Goal: Task Accomplishment & Management: Manage account settings

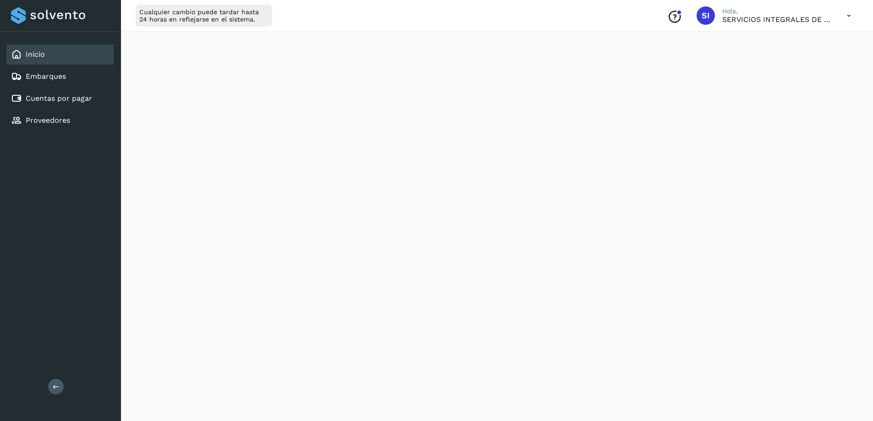
scroll to position [137, 0]
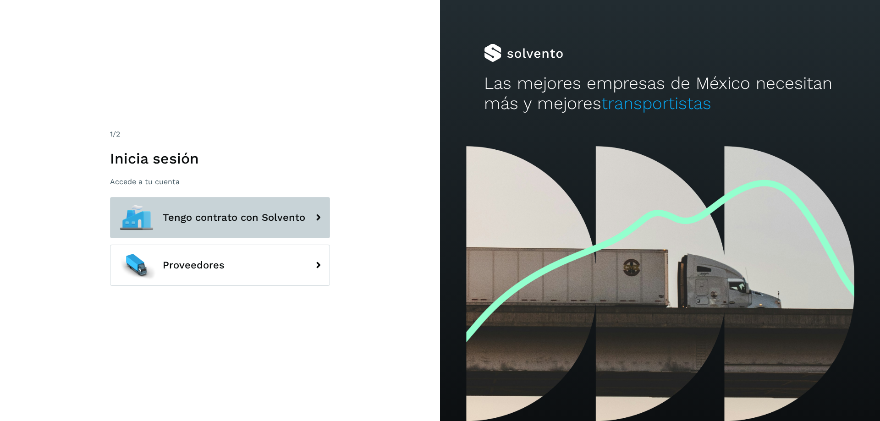
click at [313, 214] on icon at bounding box center [318, 217] width 18 height 18
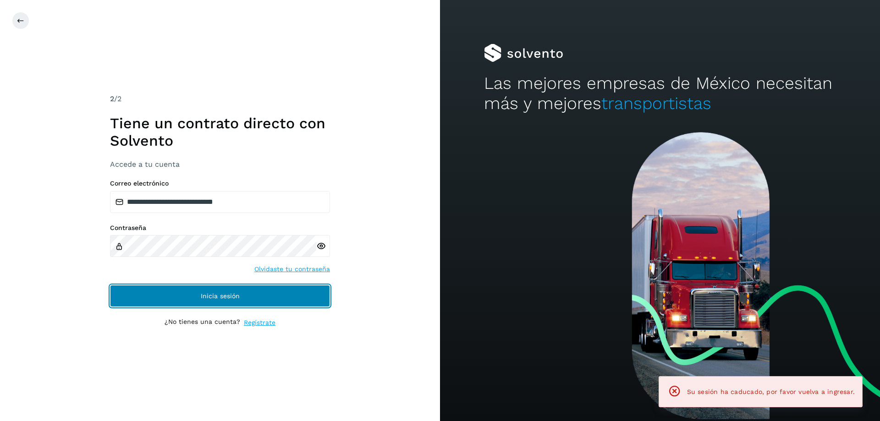
click at [223, 296] on span "Inicia sesión" at bounding box center [220, 296] width 39 height 6
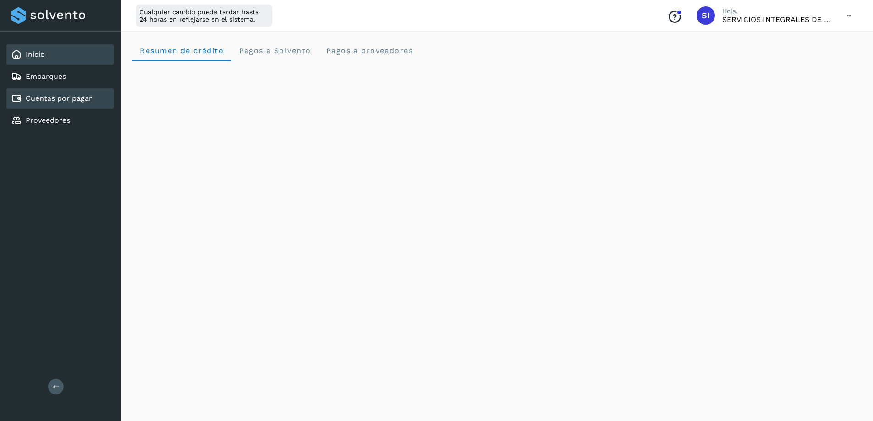
click at [62, 99] on link "Cuentas por pagar" at bounding box center [59, 98] width 66 height 9
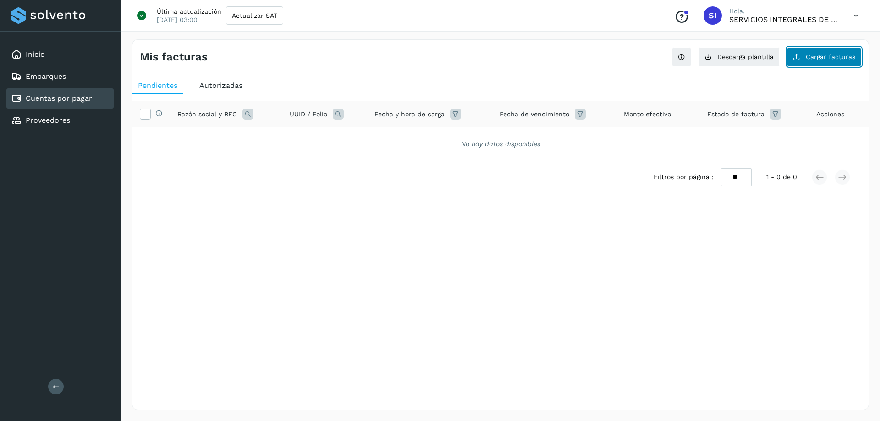
click at [821, 57] on span "Cargar facturas" at bounding box center [830, 57] width 49 height 6
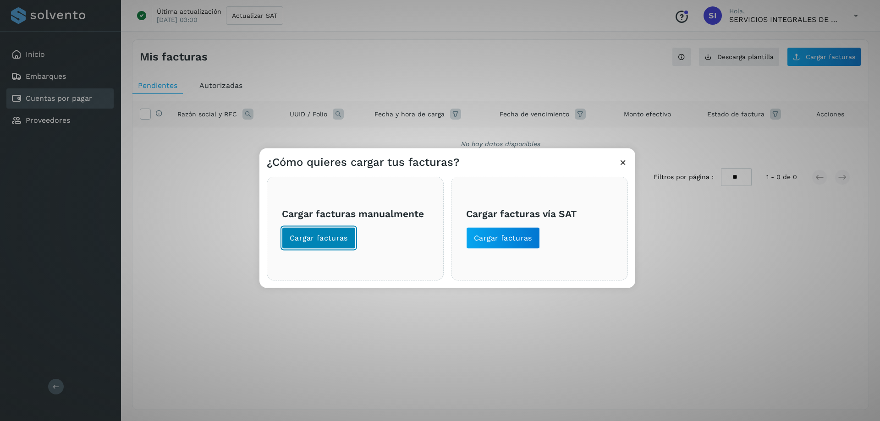
click at [301, 237] on span "Cargar facturas" at bounding box center [319, 238] width 58 height 10
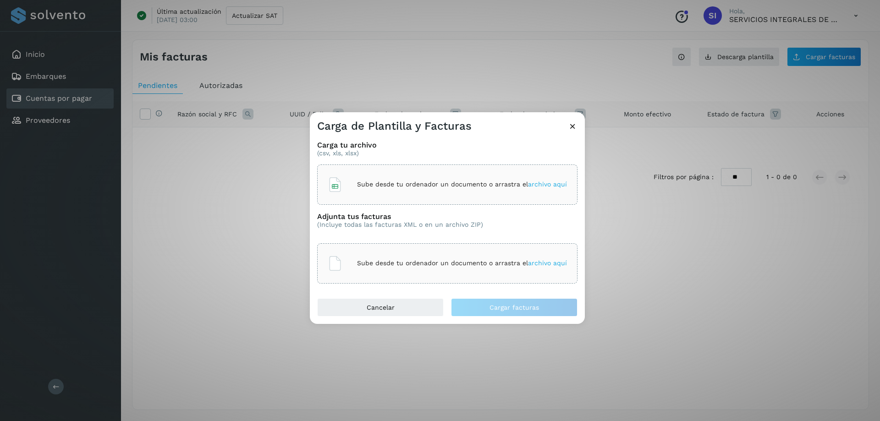
click at [390, 184] on p "Sube desde tu ordenador un documento o arrastra el archivo aquí" at bounding box center [462, 185] width 210 height 8
click at [437, 264] on p "Sube desde tu ordenador un documento o arrastra el archivo aquí" at bounding box center [462, 263] width 210 height 8
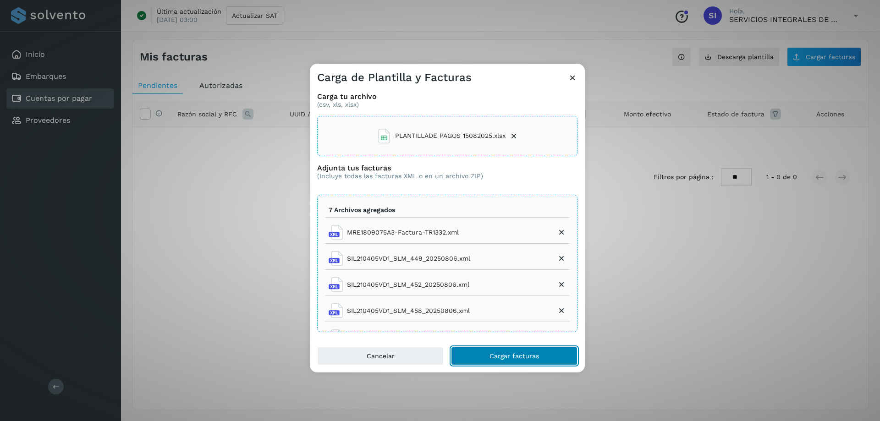
click at [499, 356] on span "Cargar facturas" at bounding box center [513, 356] width 49 height 6
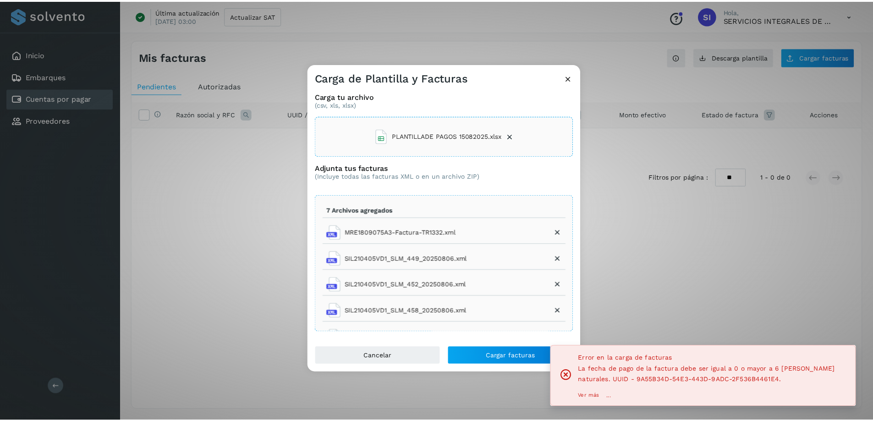
scroll to position [73, 0]
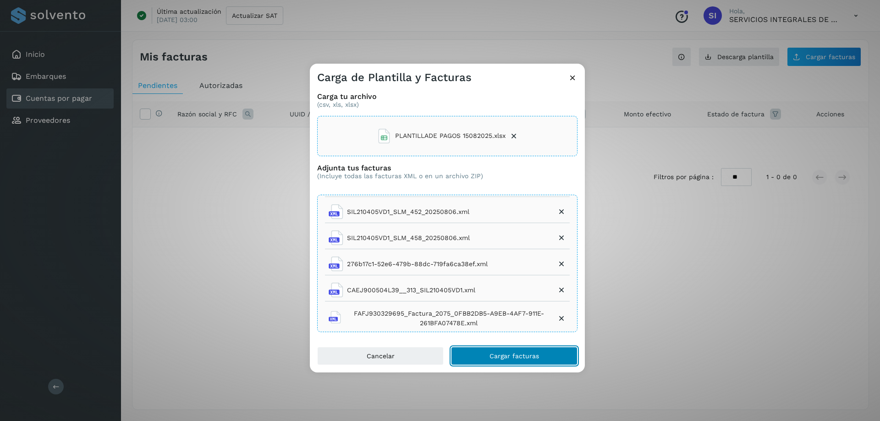
click at [509, 353] on span "Cargar facturas" at bounding box center [513, 356] width 49 height 6
click at [512, 135] on icon at bounding box center [513, 136] width 9 height 9
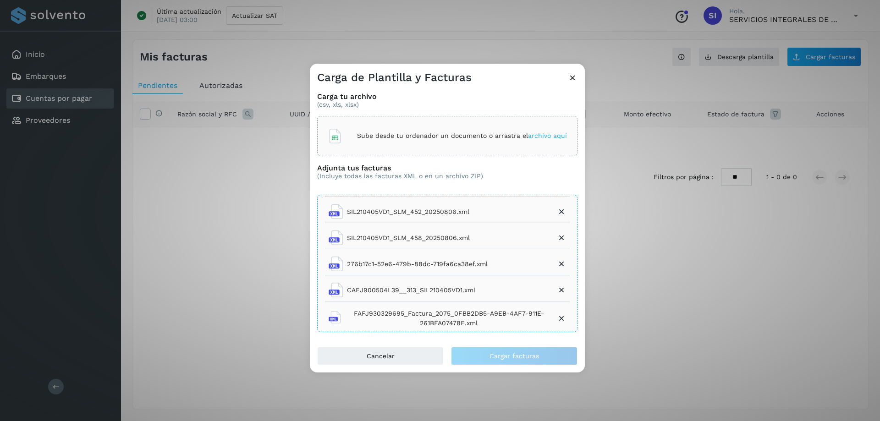
click at [422, 134] on p "Sube desde tu ordenador un documento o arrastra el archivo aquí" at bounding box center [462, 136] width 210 height 8
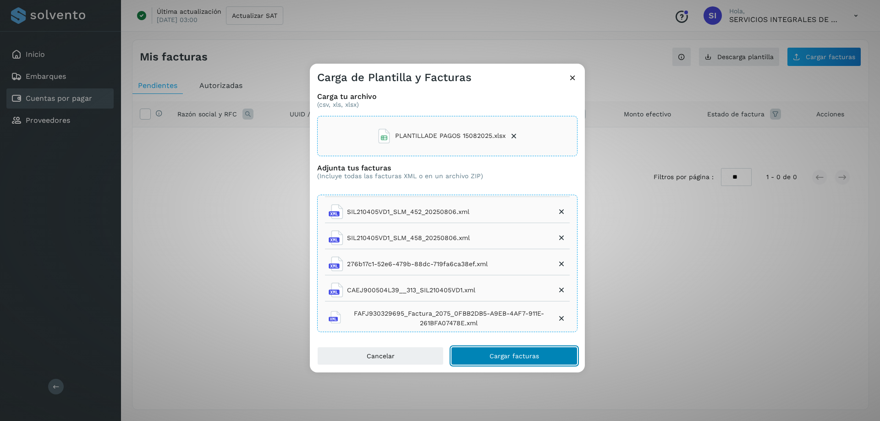
click at [507, 356] on span "Cargar facturas" at bounding box center [513, 356] width 49 height 6
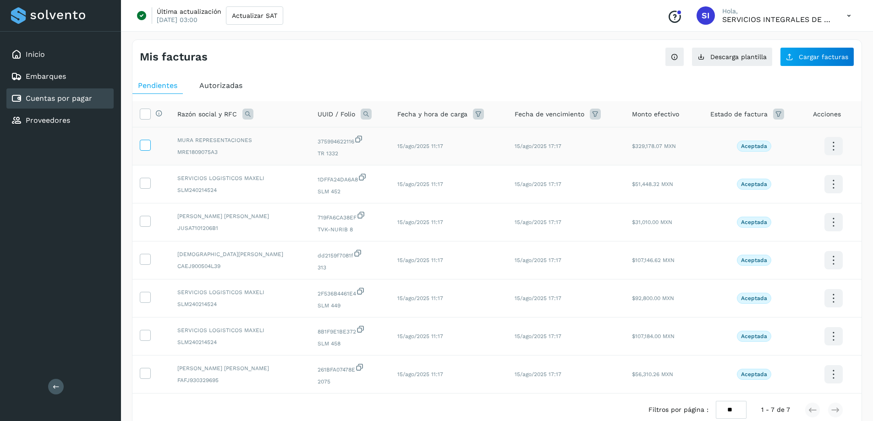
click at [141, 144] on icon at bounding box center [145, 145] width 10 height 10
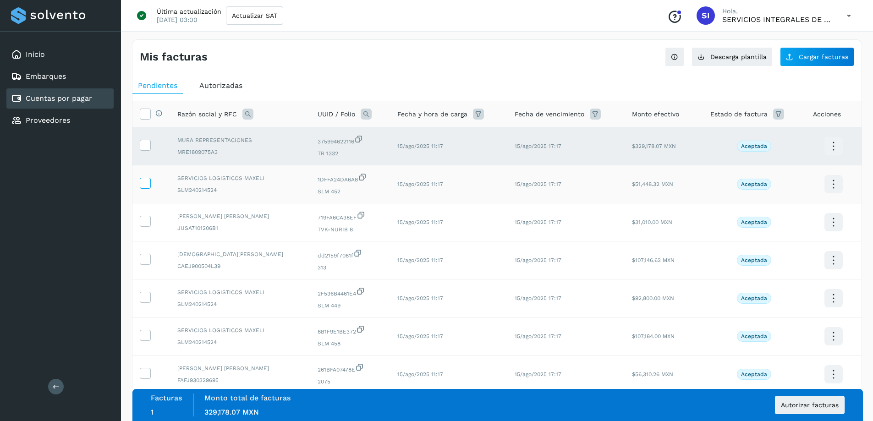
click at [143, 186] on icon at bounding box center [145, 183] width 10 height 10
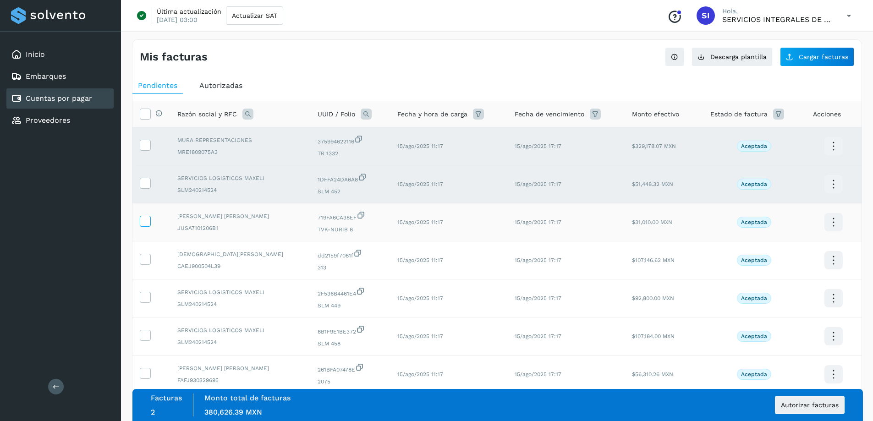
click at [146, 226] on label at bounding box center [145, 221] width 11 height 11
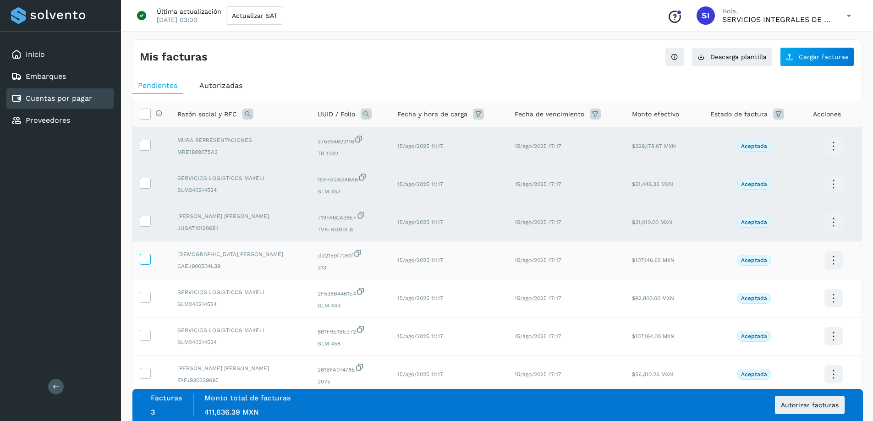
click at [149, 261] on icon at bounding box center [145, 259] width 10 height 10
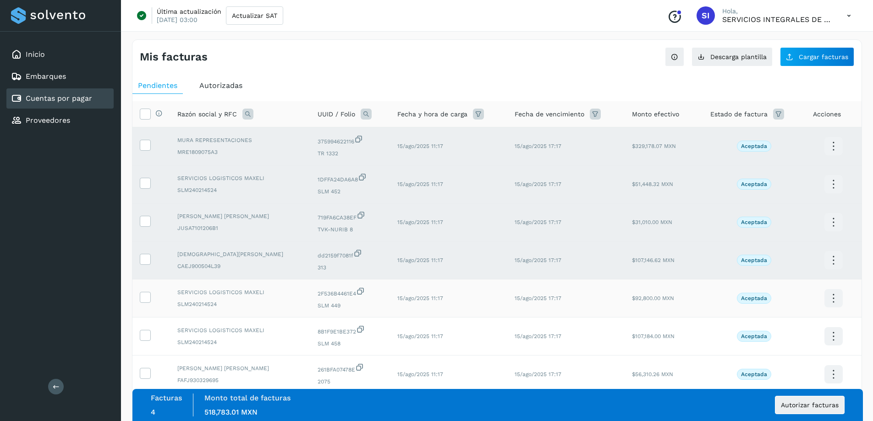
click at [144, 304] on td at bounding box center [151, 299] width 38 height 38
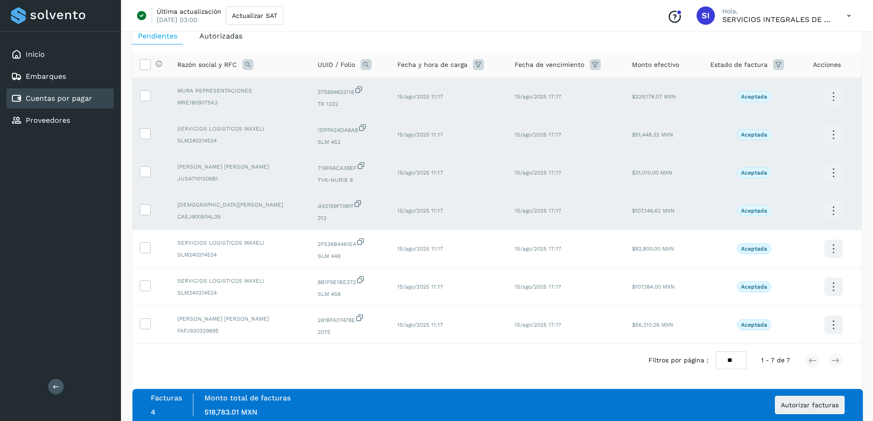
scroll to position [50, 0]
click at [144, 251] on icon at bounding box center [145, 246] width 10 height 10
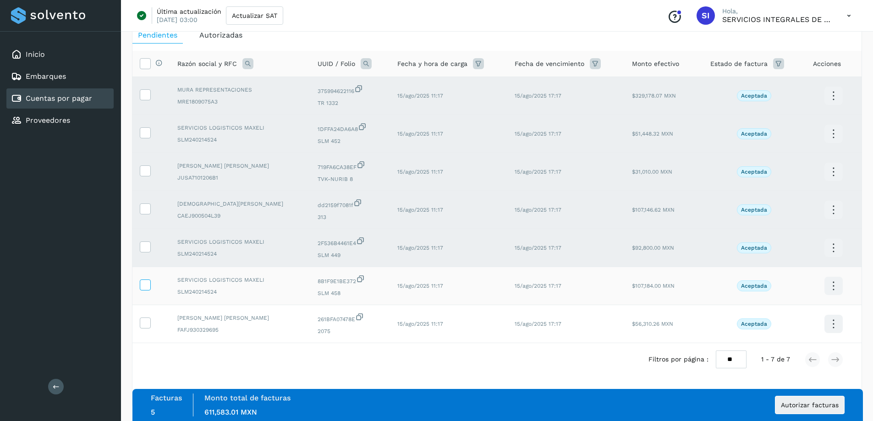
click at [143, 286] on icon at bounding box center [145, 285] width 10 height 10
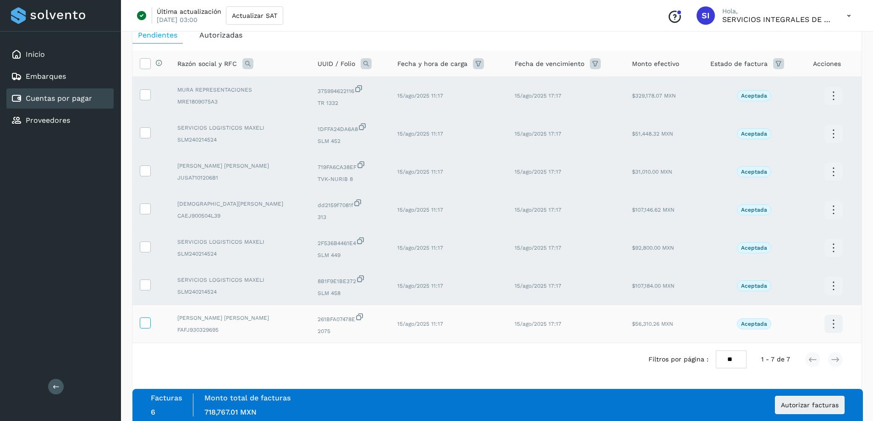
click at [144, 319] on icon at bounding box center [145, 323] width 10 height 10
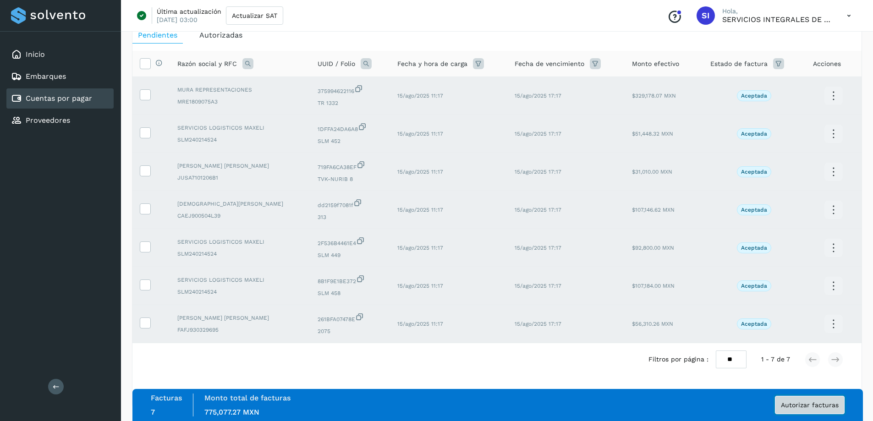
click at [794, 404] on span "Autorizar facturas" at bounding box center [810, 405] width 58 height 6
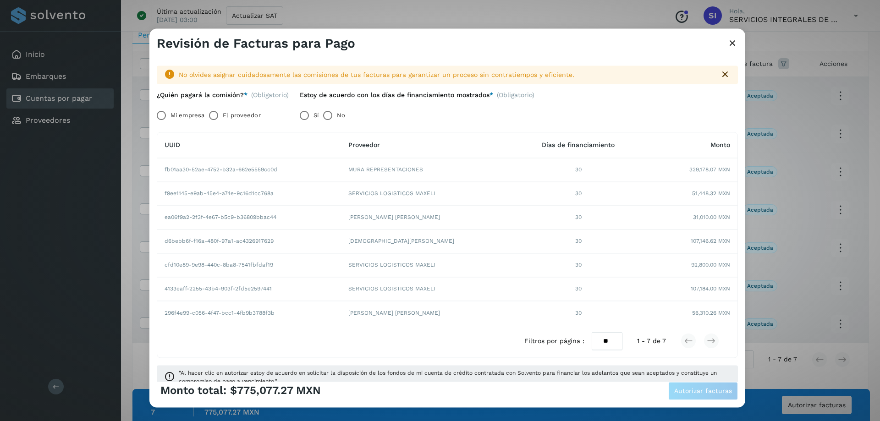
click at [178, 115] on label "Mi empresa" at bounding box center [187, 115] width 34 height 18
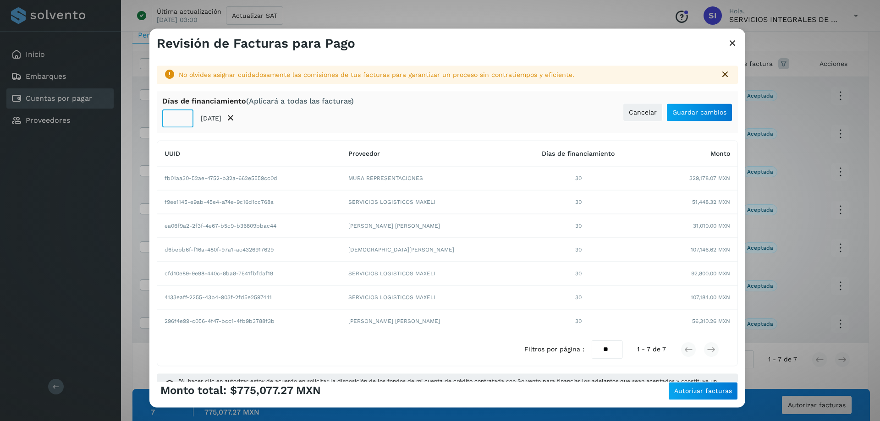
drag, startPoint x: 183, startPoint y: 119, endPoint x: 167, endPoint y: 116, distance: 16.3
click at [167, 116] on input "**" at bounding box center [177, 119] width 31 height 18
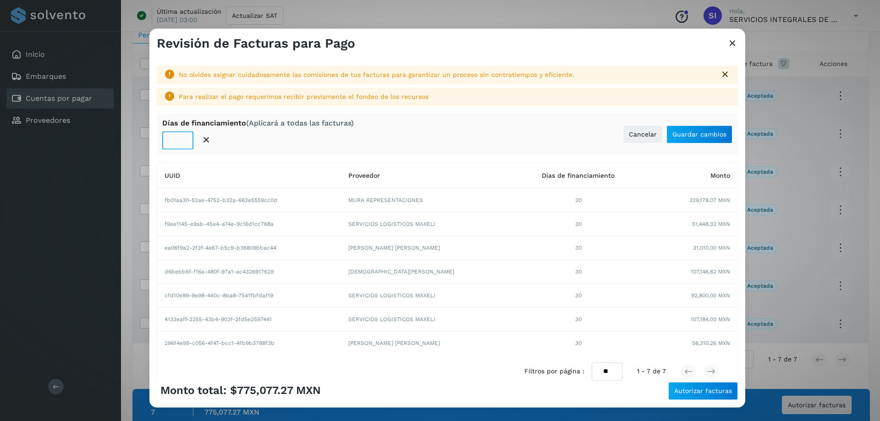
click at [182, 136] on input "*" at bounding box center [177, 141] width 31 height 18
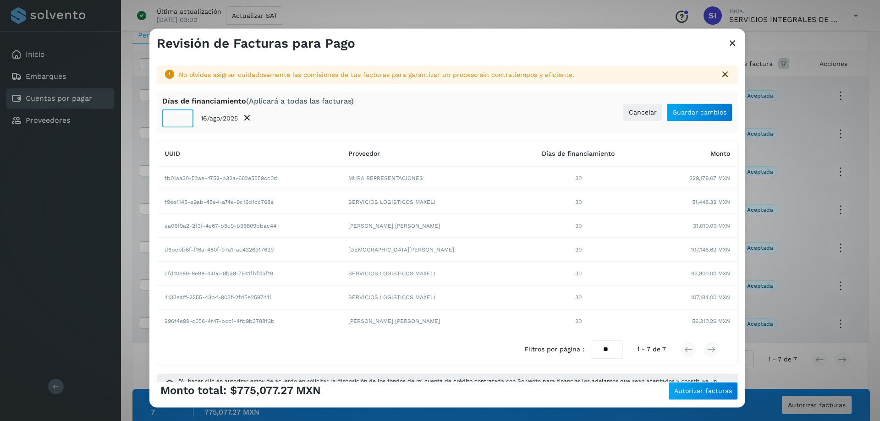
click at [182, 136] on div "No olvides asignar cuidadosamente las comisiones de tus facturas para garantiza…" at bounding box center [447, 216] width 596 height 331
click at [184, 115] on input "*" at bounding box center [177, 119] width 31 height 18
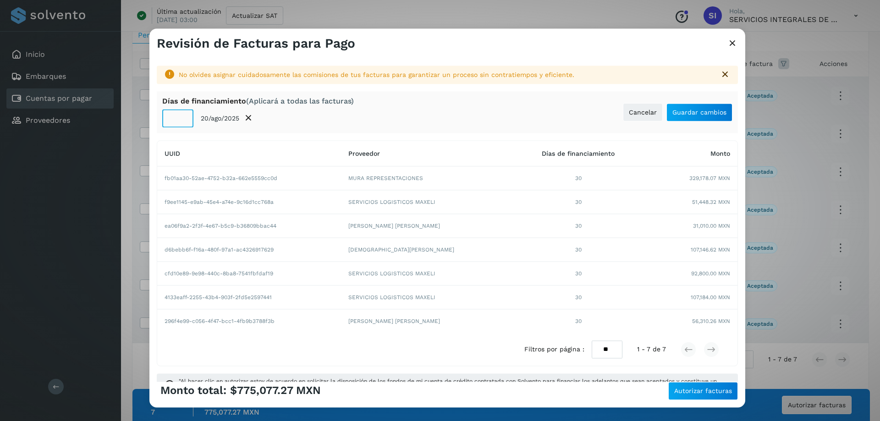
click at [184, 115] on input "*" at bounding box center [177, 119] width 31 height 18
click at [184, 115] on input "**" at bounding box center [177, 119] width 31 height 18
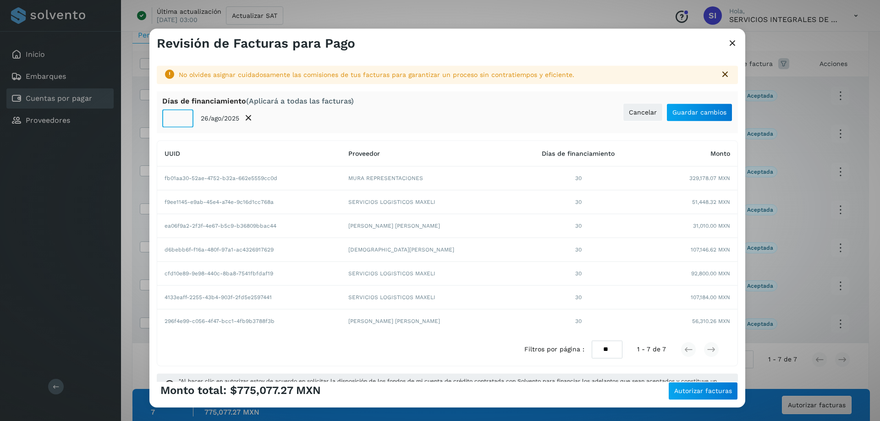
click at [184, 115] on input "**" at bounding box center [177, 119] width 31 height 18
type input "**"
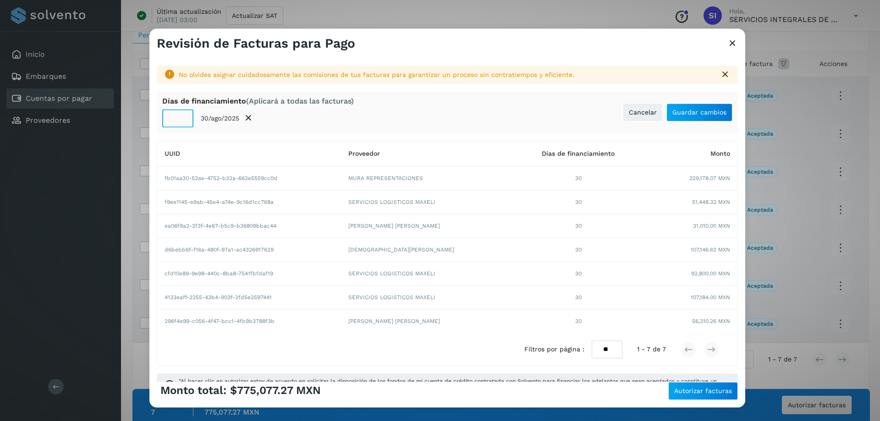
click at [183, 116] on input "**" at bounding box center [177, 119] width 31 height 18
click at [702, 393] on span "Autorizar facturas" at bounding box center [703, 391] width 58 height 6
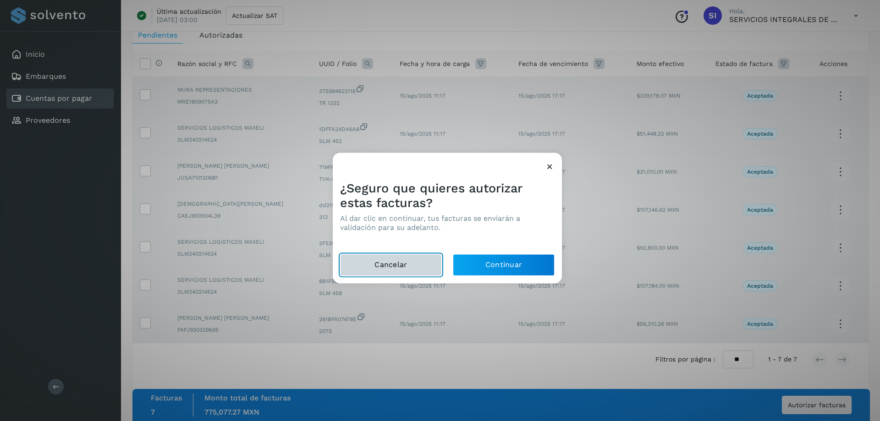
click at [414, 262] on button "Cancelar" at bounding box center [391, 265] width 102 height 22
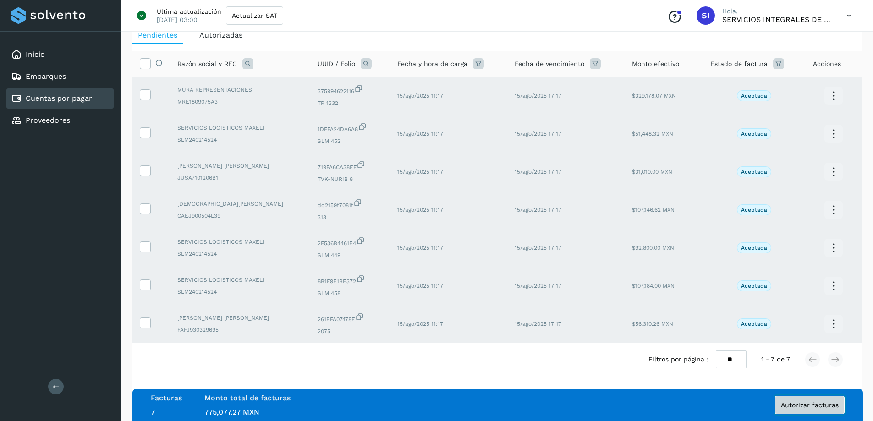
click at [796, 405] on span "Autorizar facturas" at bounding box center [810, 405] width 58 height 6
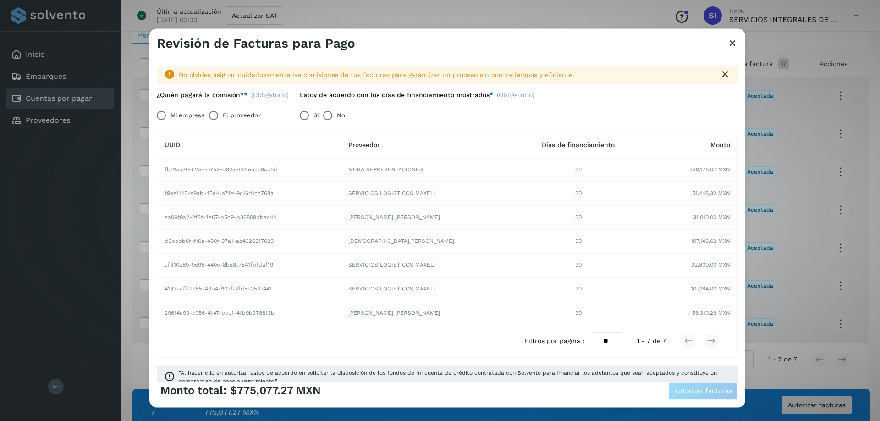
click at [183, 114] on label "Mi empresa" at bounding box center [187, 115] width 34 height 18
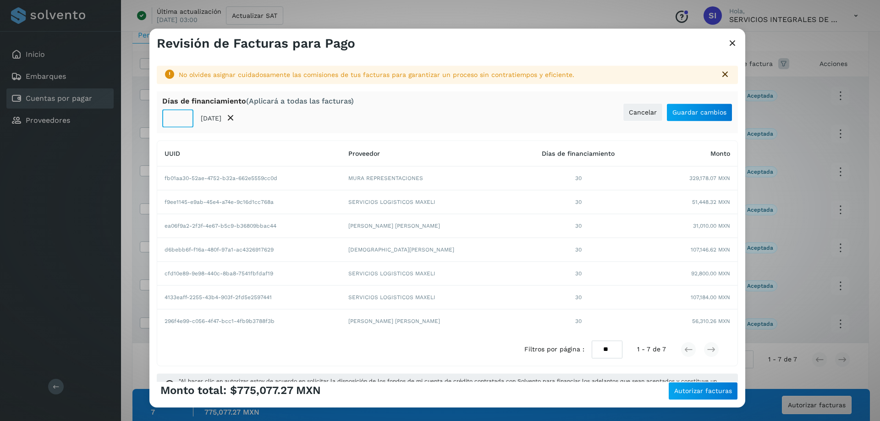
drag, startPoint x: 178, startPoint y: 118, endPoint x: 160, endPoint y: 121, distance: 17.7
click at [159, 120] on div "[PERSON_NAME] de financiamiento (Aplicará a todas las facturas) ** [DATE] Cance…" at bounding box center [447, 113] width 581 height 42
type input "**"
click at [698, 114] on span "Guardar cambios" at bounding box center [699, 112] width 54 height 6
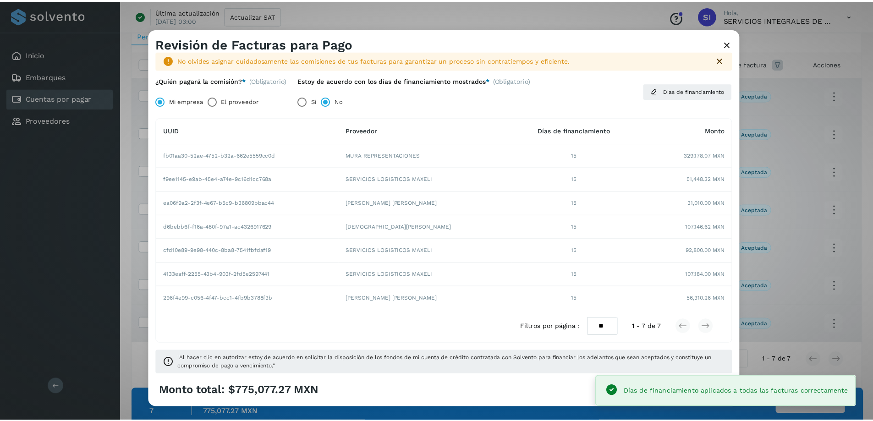
scroll to position [17, 0]
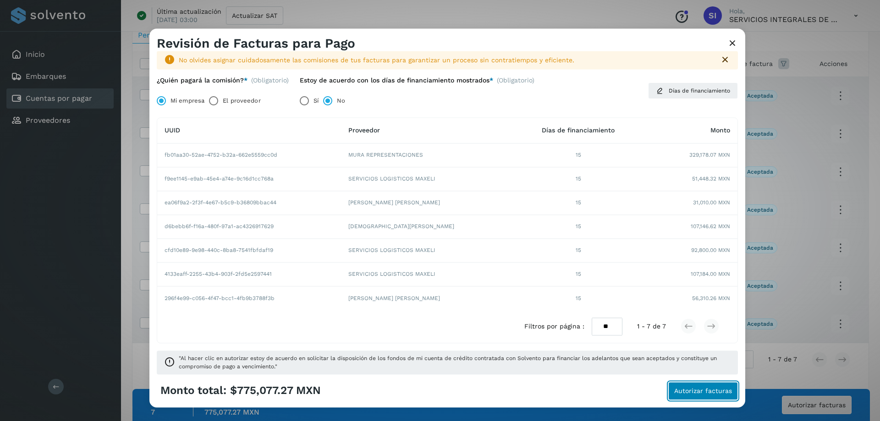
click at [699, 391] on span "Autorizar facturas" at bounding box center [703, 391] width 58 height 6
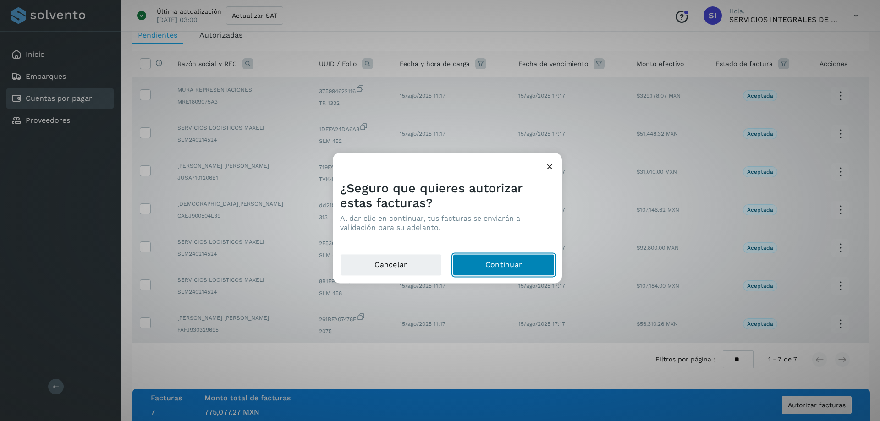
click at [500, 259] on button "Continuar" at bounding box center [504, 265] width 102 height 22
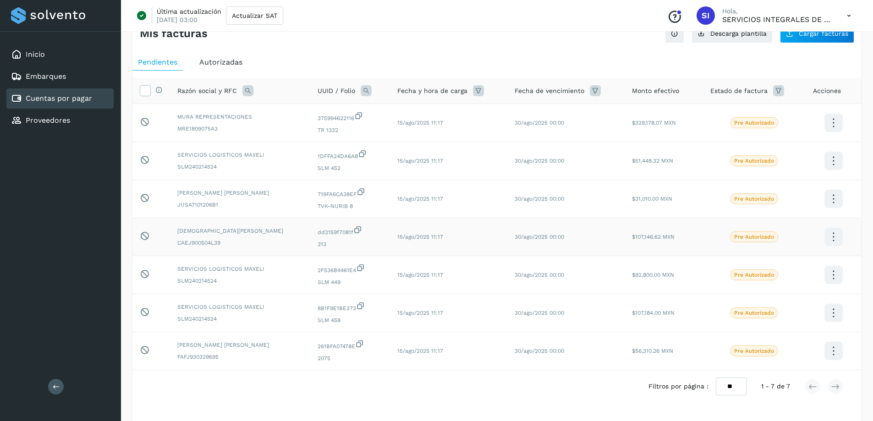
scroll to position [0, 0]
